Goal: Check status: Check status

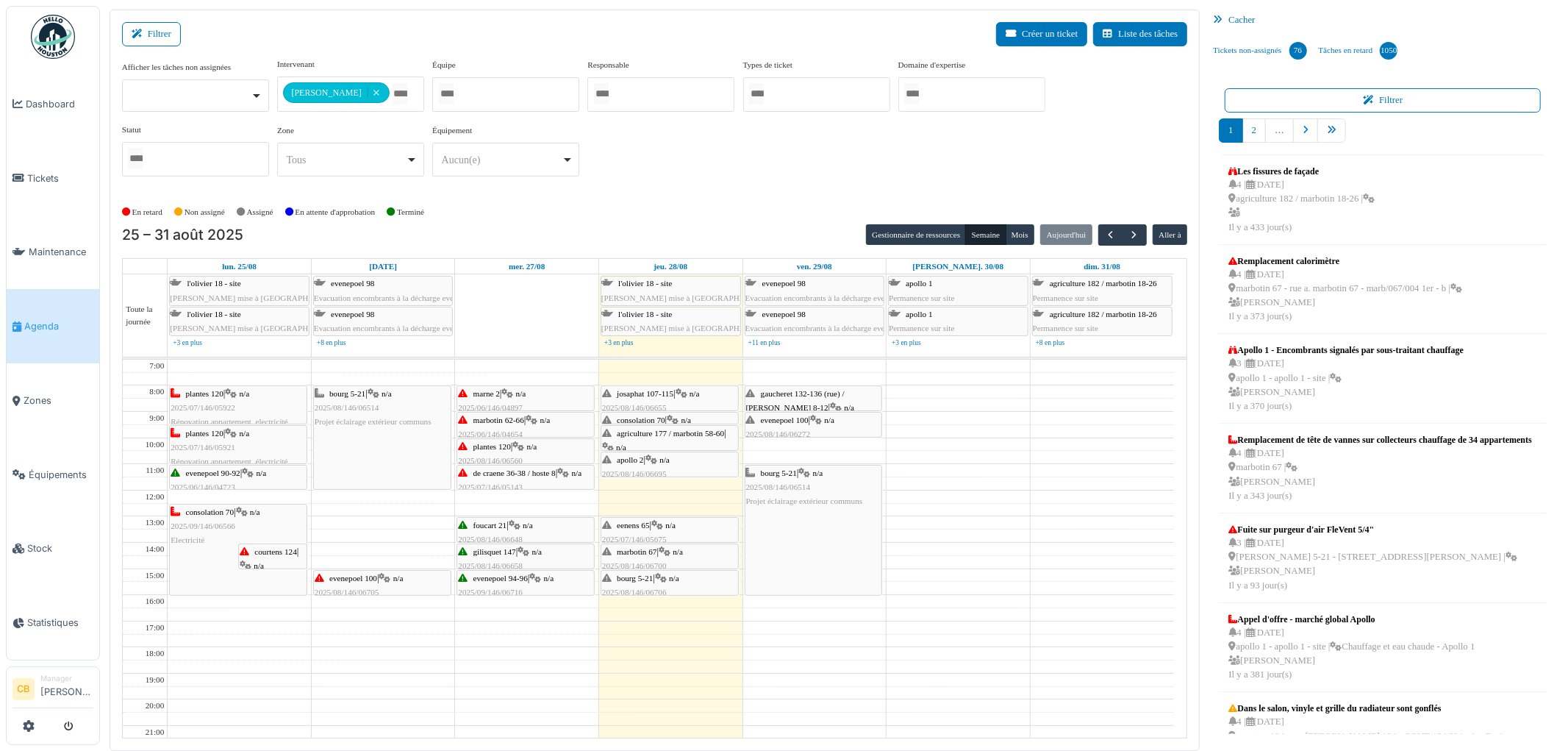
click at [391, 583] on icon at bounding box center [385, 578] width 11 height 10
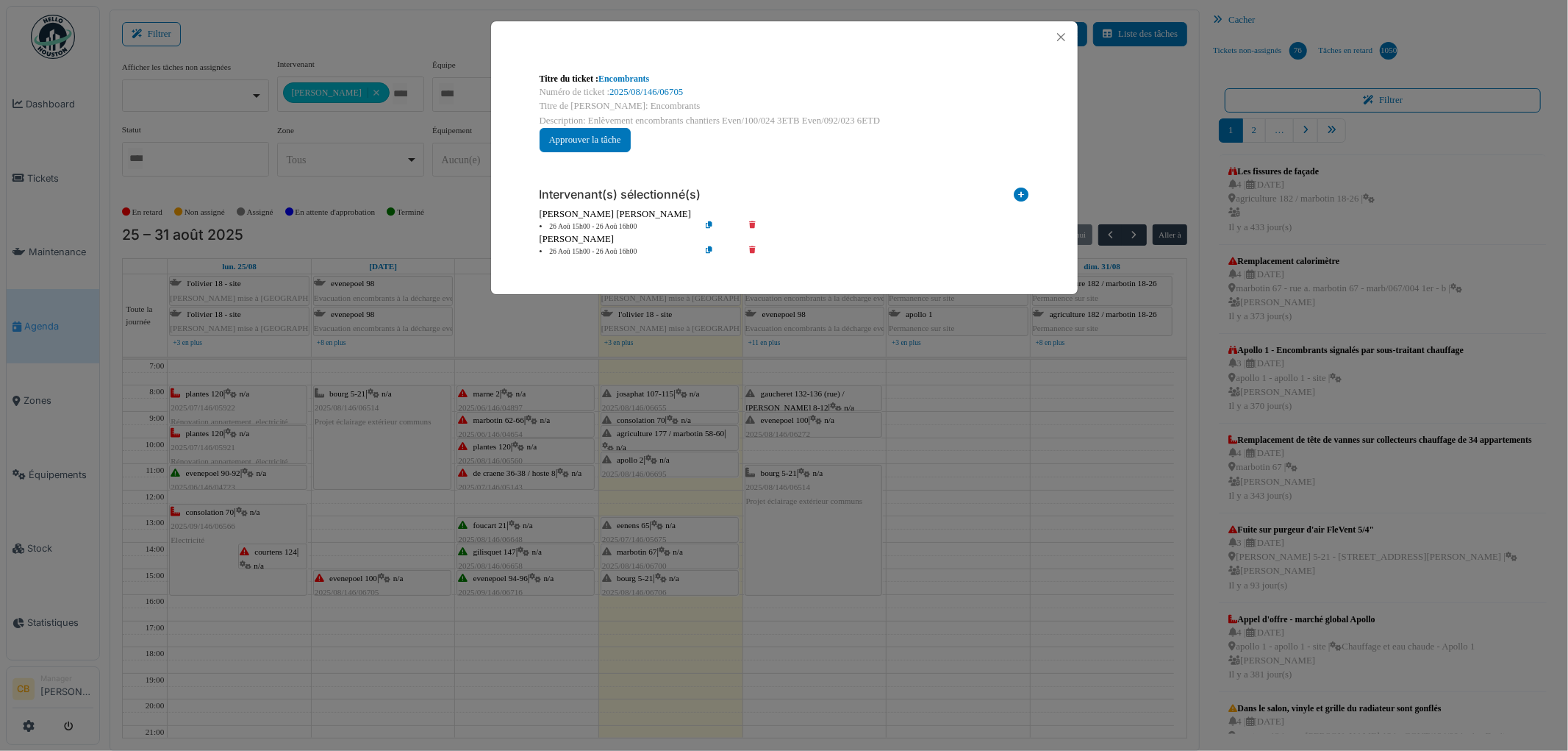
click at [393, 584] on div "Titre du ticket : Encombrants Numéro de ticket : 2025/08/146/06705 Titre de [PE…" at bounding box center [784, 375] width 1568 height 751
click at [393, 584] on body "Dashboard Tickets Maintenance [GEOGRAPHIC_DATA] Zones Équipements Stock Statist…" at bounding box center [784, 375] width 1568 height 751
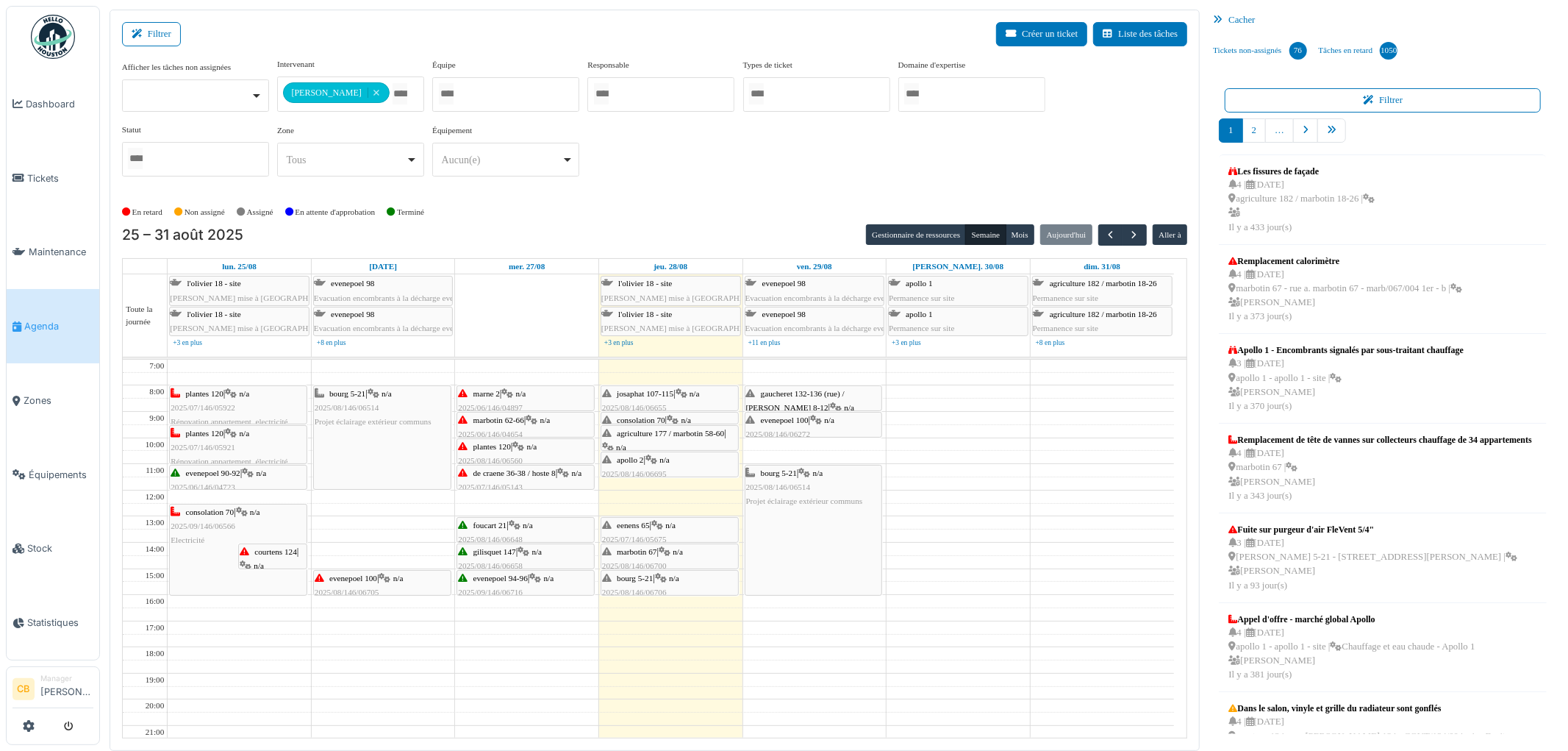
click at [402, 581] on span "n/a" at bounding box center [399, 578] width 11 height 9
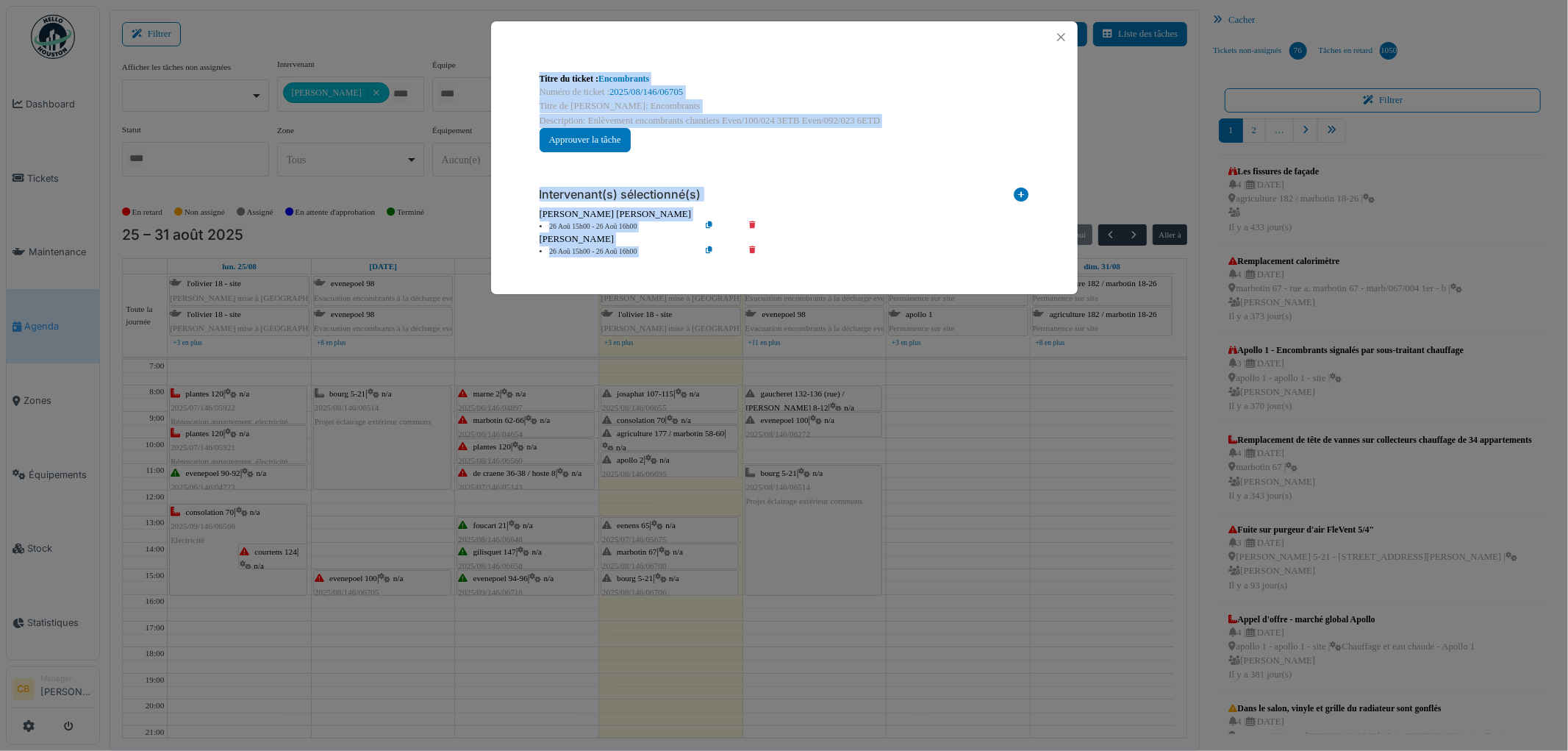
click at [814, 164] on div "Intervenant(s) sélectionné(s) Technicien interne Prestataire externe Gestionnai…" at bounding box center [784, 216] width 514 height 105
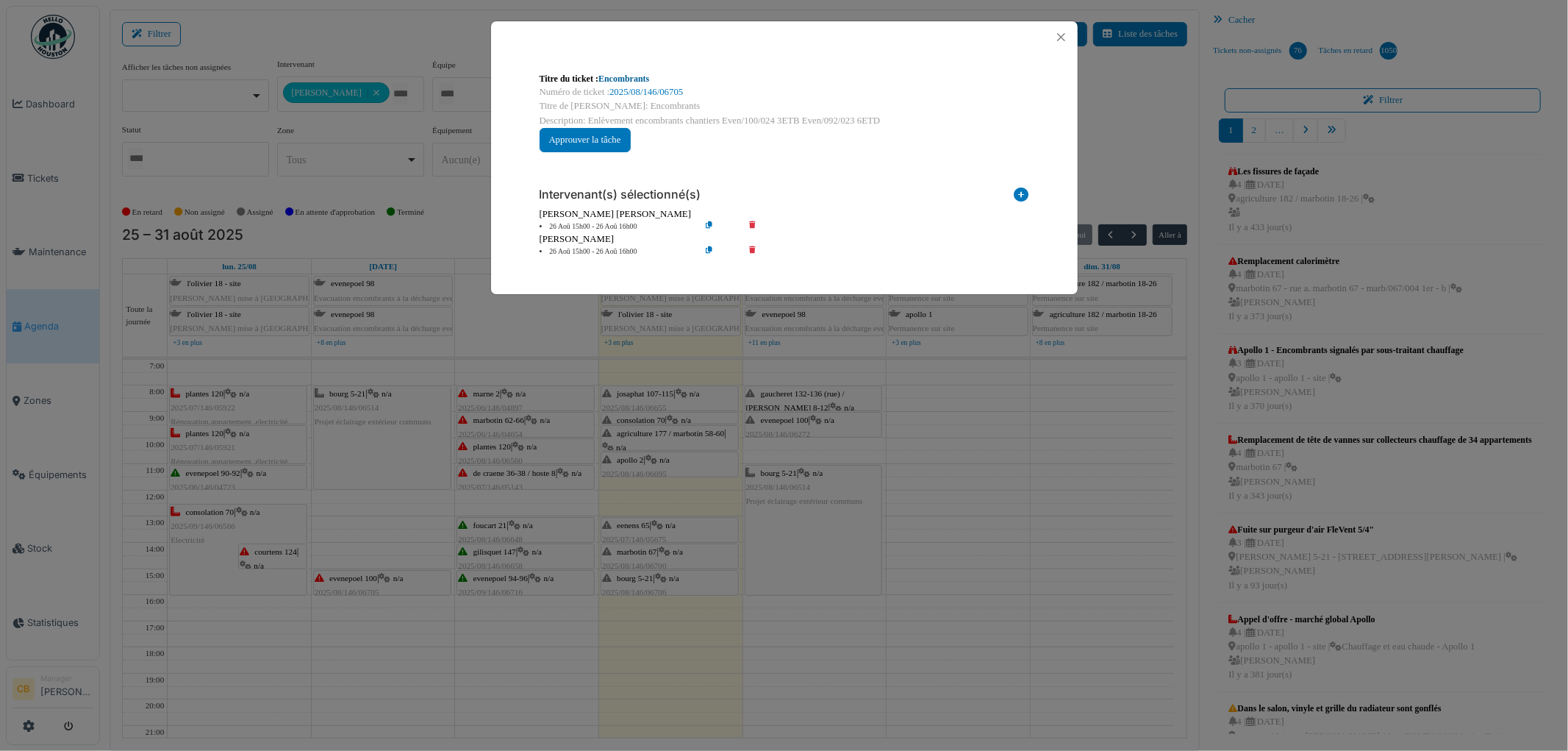
click at [633, 79] on link "Encombrants" at bounding box center [624, 79] width 51 height 11
click at [1059, 37] on button "Close" at bounding box center [1061, 37] width 20 height 20
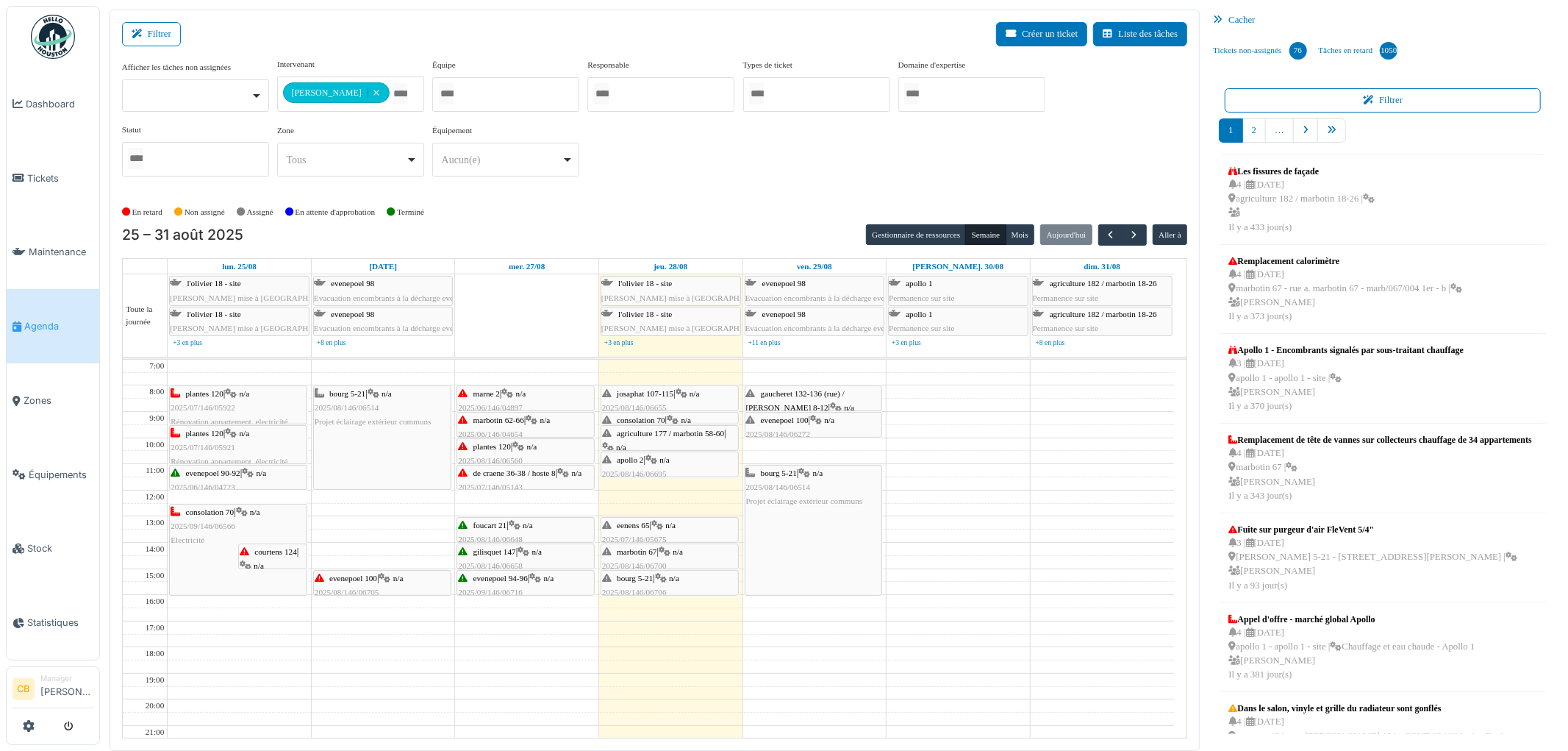
click at [402, 434] on div "bourg 5-21 | n/a 2025/08/146/06514 Projet éclairage extérieur communs" at bounding box center [383, 437] width 137 height 103
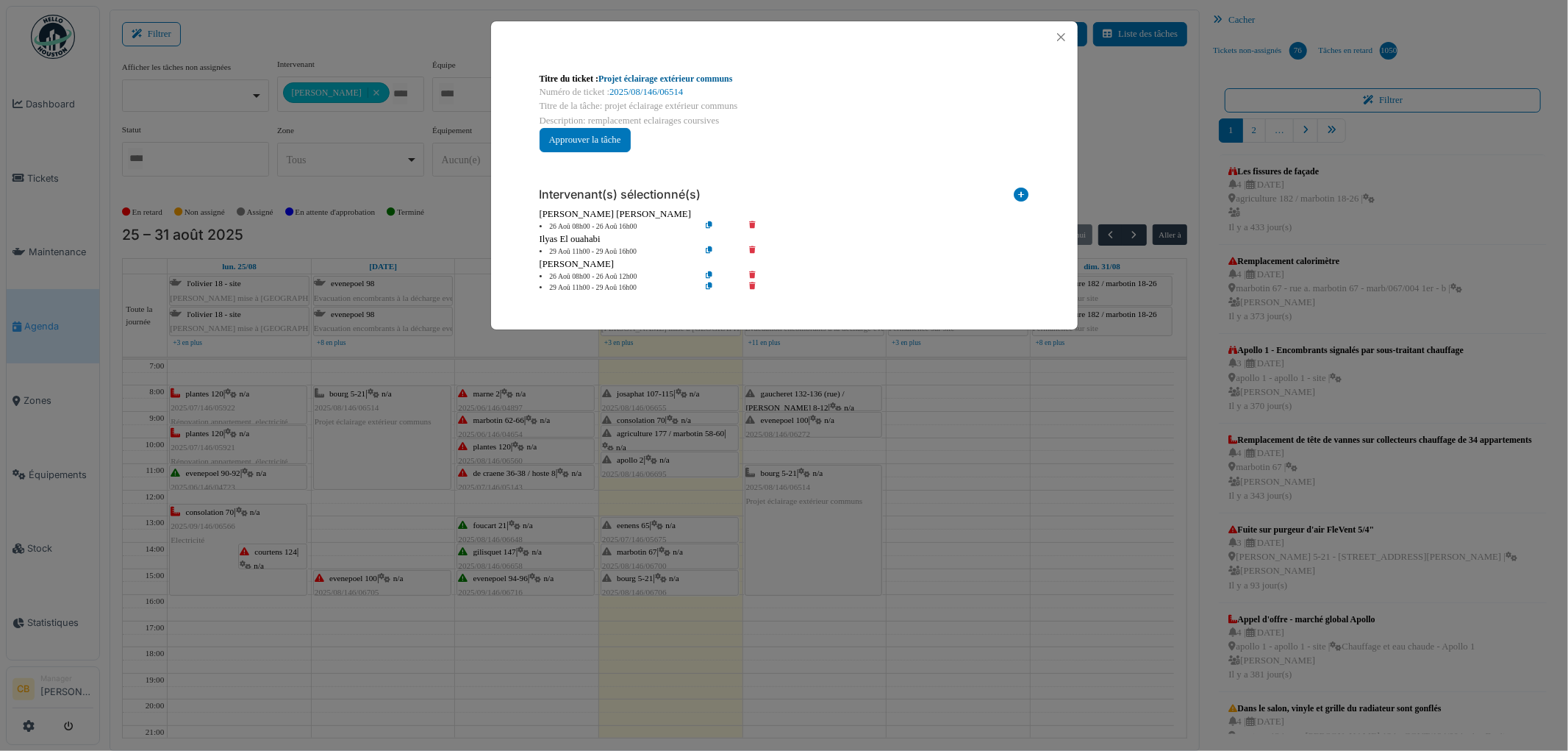
click at [698, 81] on link "Projet éclairage extérieur communs" at bounding box center [666, 79] width 134 height 11
click at [1061, 37] on button "Close" at bounding box center [1061, 37] width 20 height 20
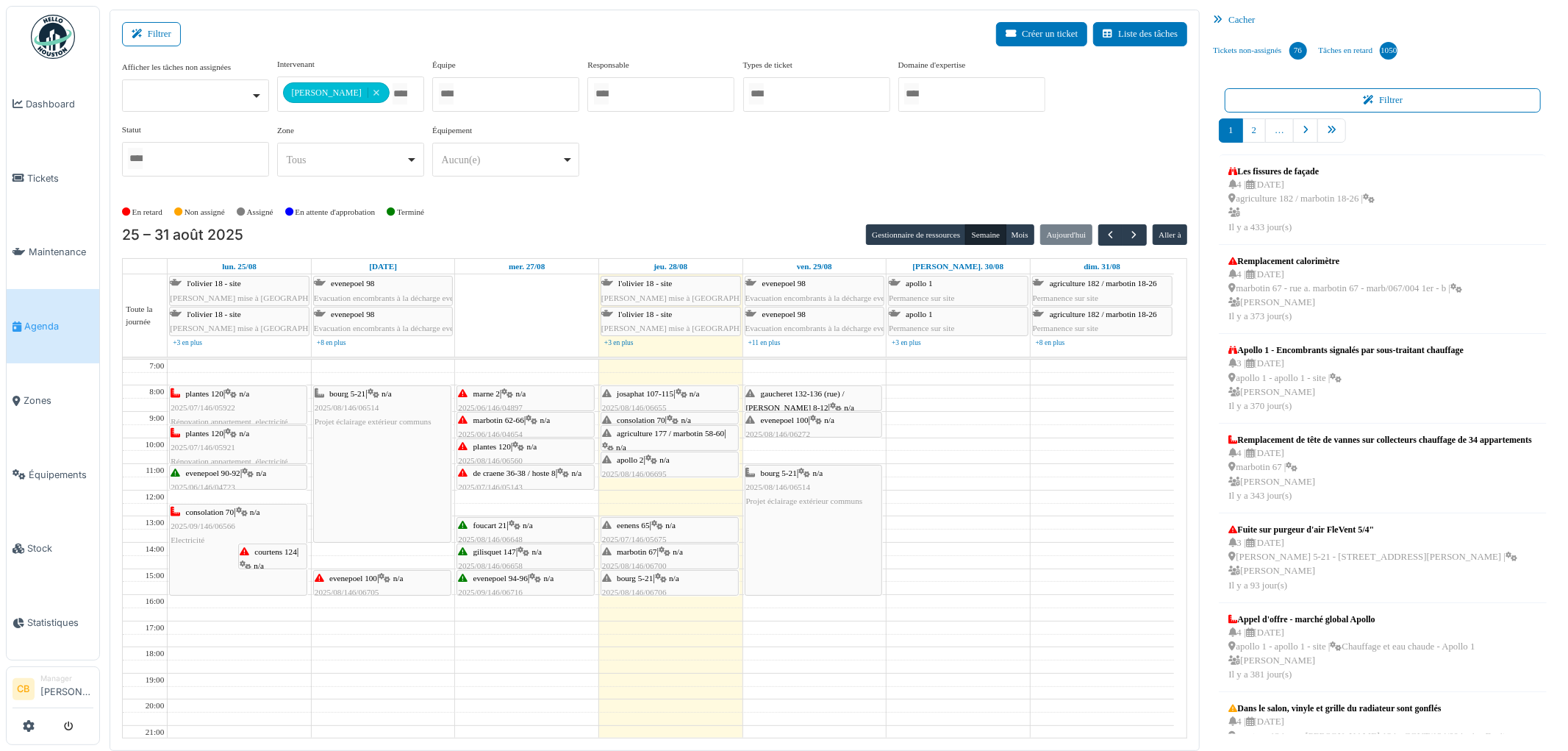
drag, startPoint x: 390, startPoint y: 488, endPoint x: 383, endPoint y: 533, distance: 45.5
click at [383, 533] on div "[PERSON_NAME] 5-21 | n/a 2025/08/146/06514 Projet éclairage extérieur communs e…" at bounding box center [383, 582] width 143 height 444
drag, startPoint x: 399, startPoint y: 579, endPoint x: 399, endPoint y: 568, distance: 11.0
click at [399, 560] on div "[PERSON_NAME] 5-21 | n/a 2025/08/146/06514 Projet éclairage extérieur communs e…" at bounding box center [383, 582] width 143 height 444
click at [946, 567] on td at bounding box center [670, 562] width 1007 height 13
